Goal: Information Seeking & Learning: Learn about a topic

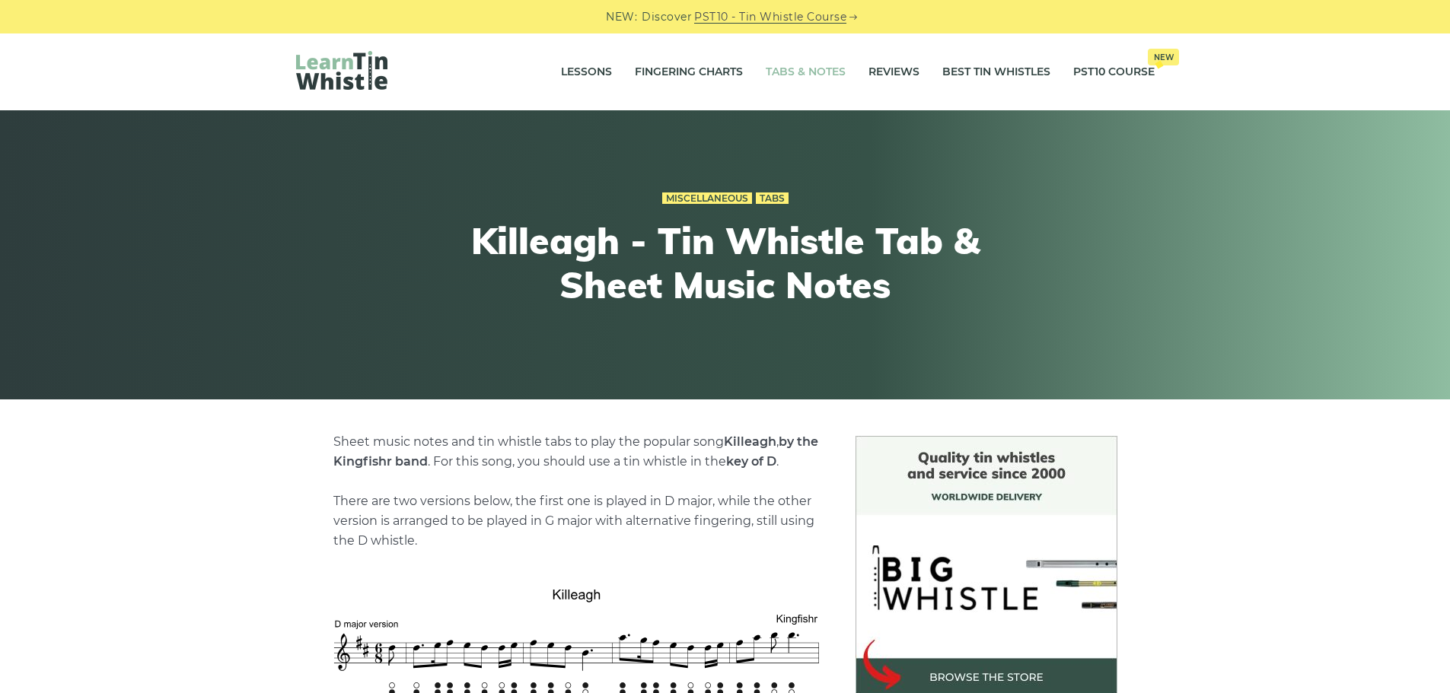
click at [788, 68] on link "Tabs & Notes" at bounding box center [805, 72] width 80 height 38
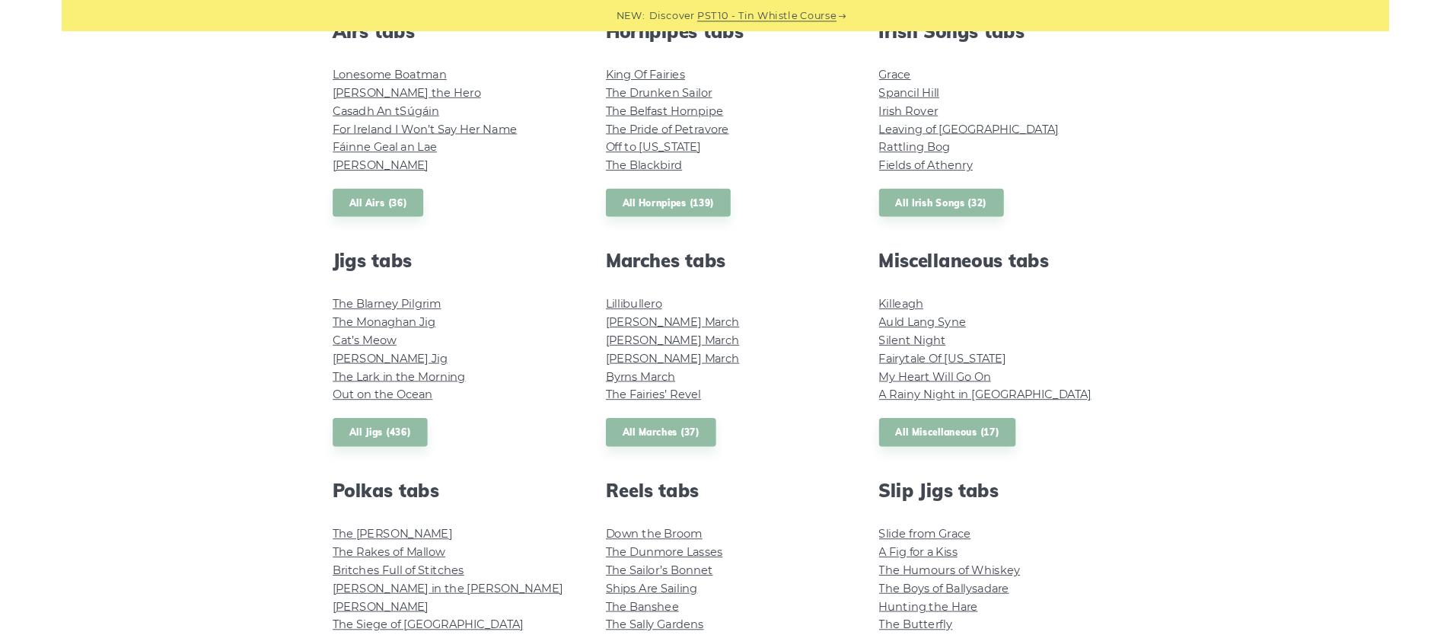
scroll to position [629, 0]
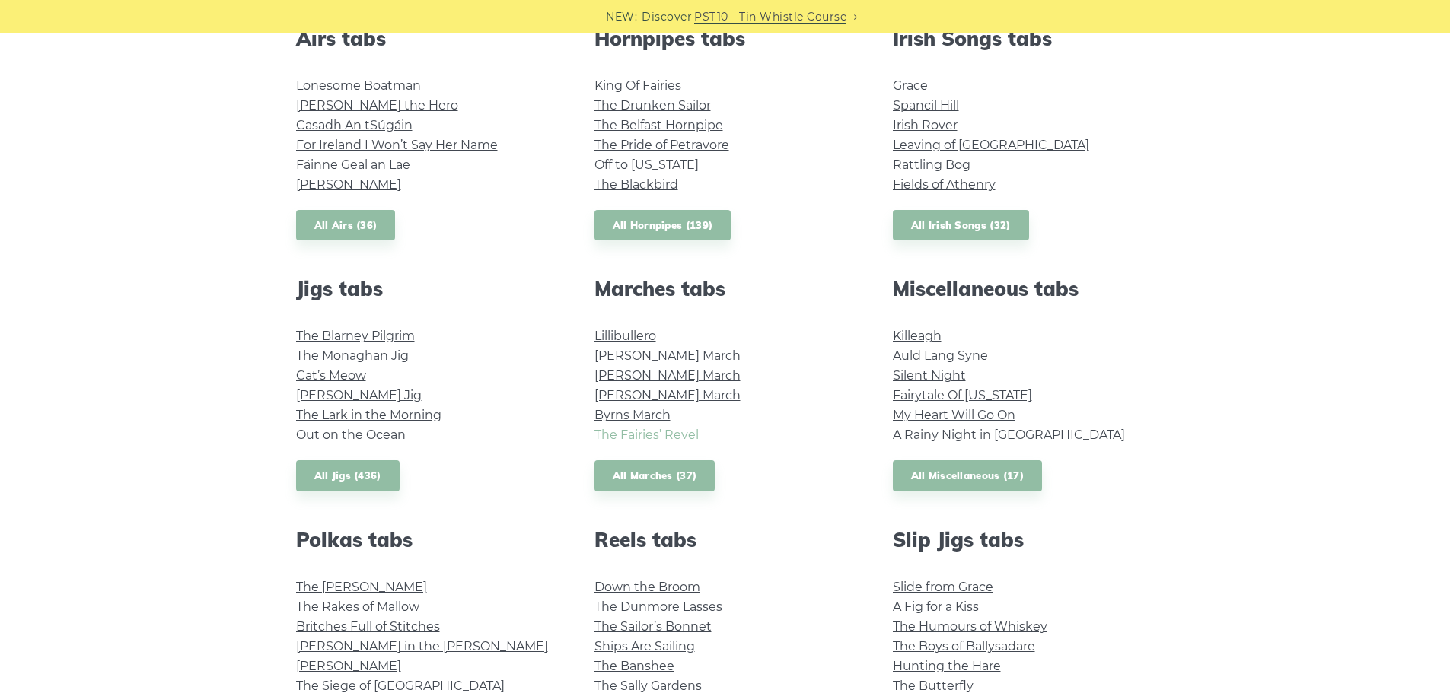
click at [652, 441] on link "The Fairies’ Revel" at bounding box center [646, 435] width 104 height 14
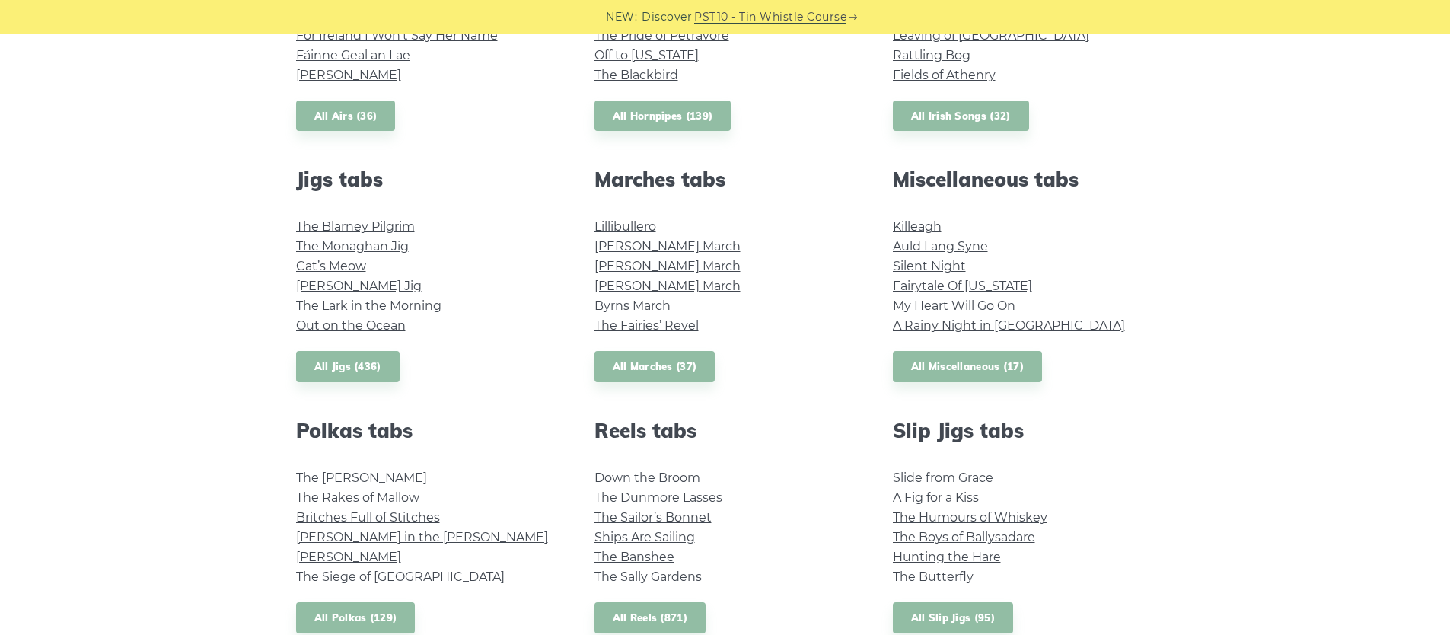
scroll to position [745, 0]
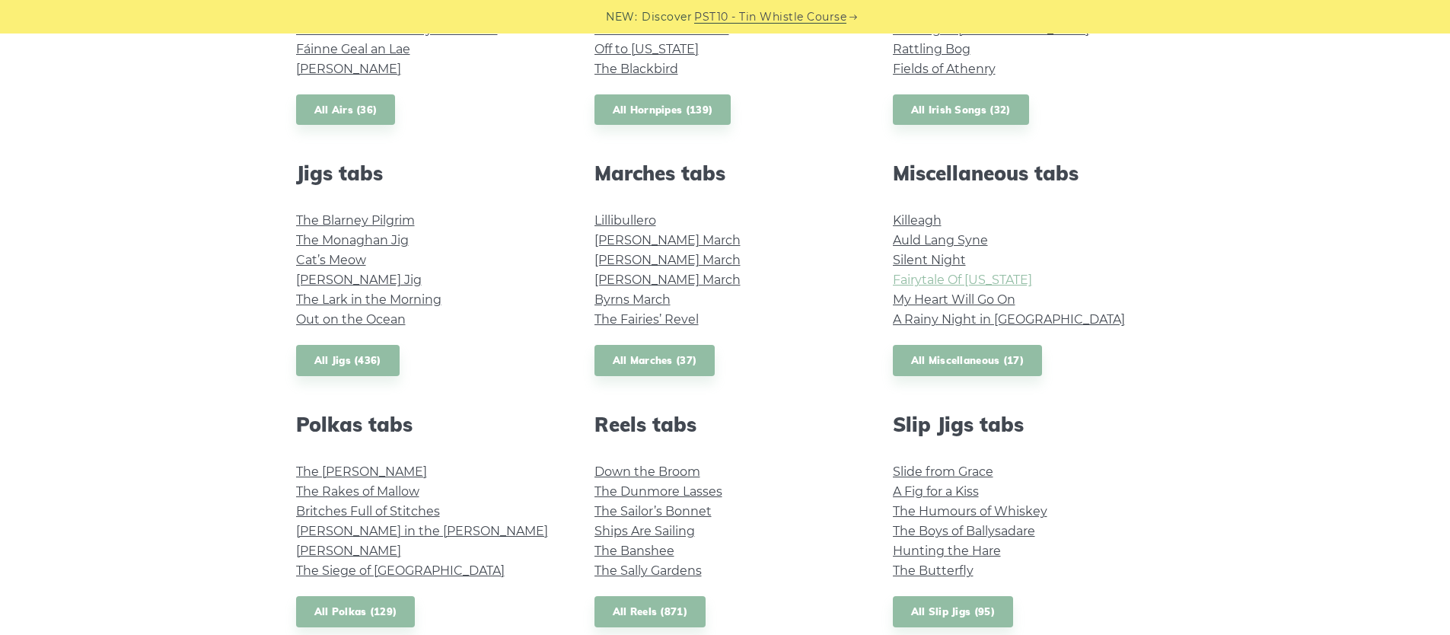
click at [970, 275] on link "Fairytale Of [US_STATE]" at bounding box center [962, 279] width 139 height 14
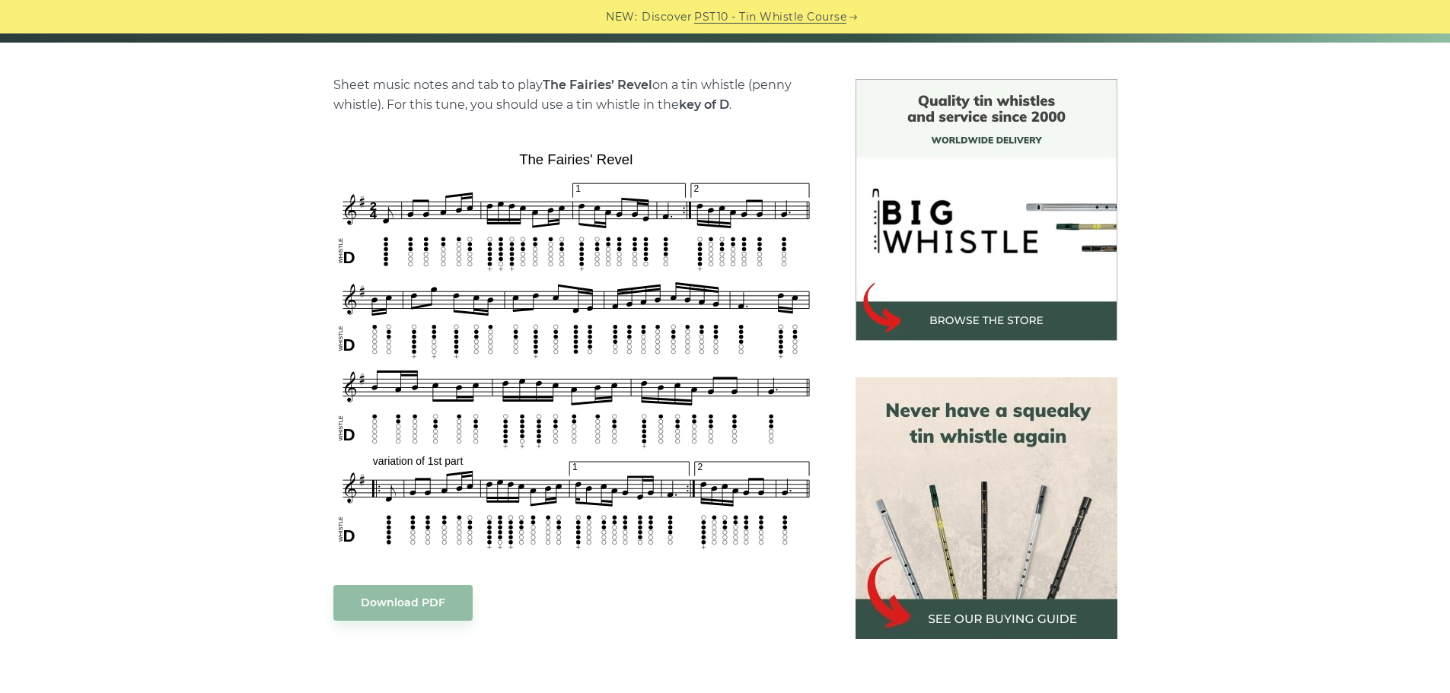
scroll to position [358, 0]
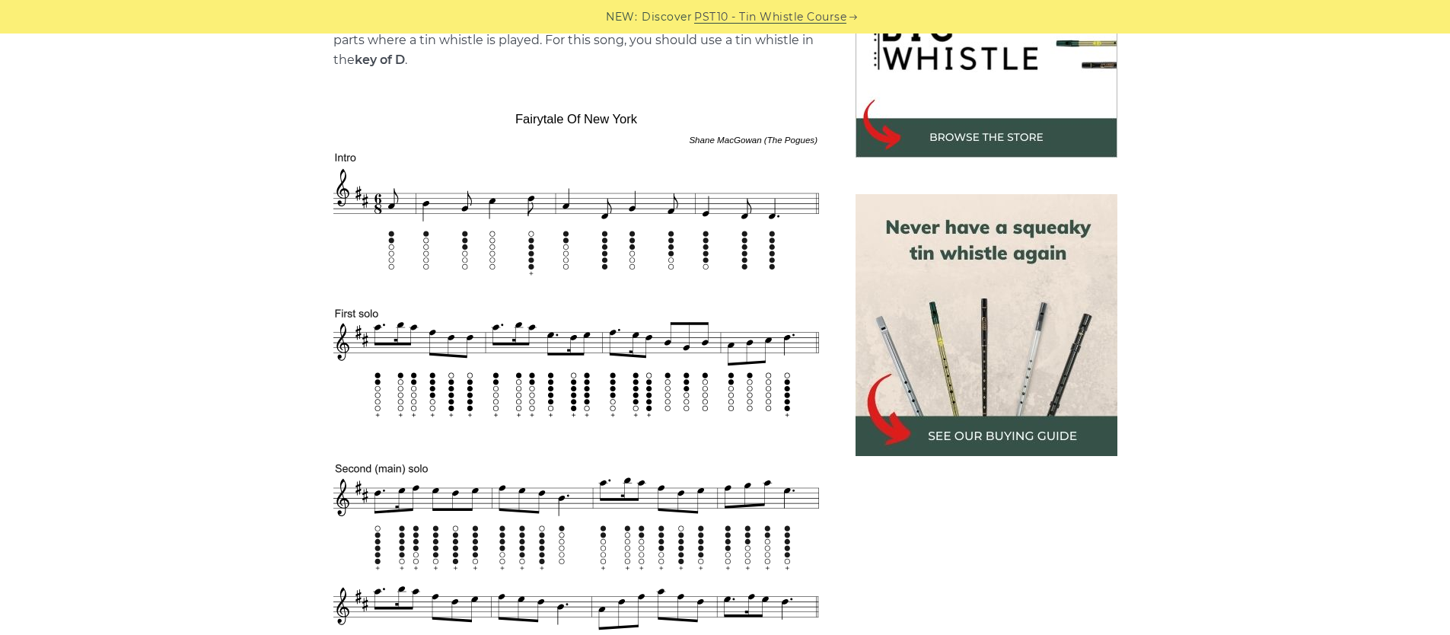
scroll to position [541, 0]
